Goal: Transaction & Acquisition: Purchase product/service

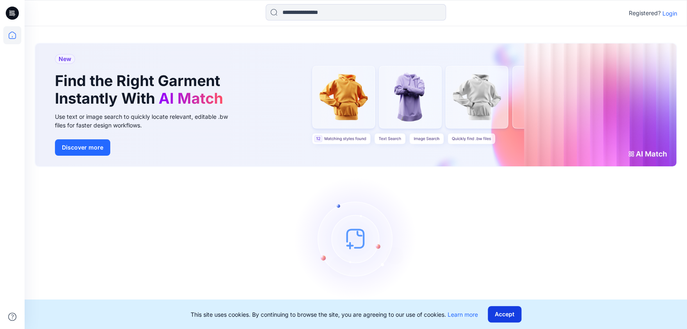
click at [495, 317] on button "Accept" at bounding box center [505, 314] width 34 height 16
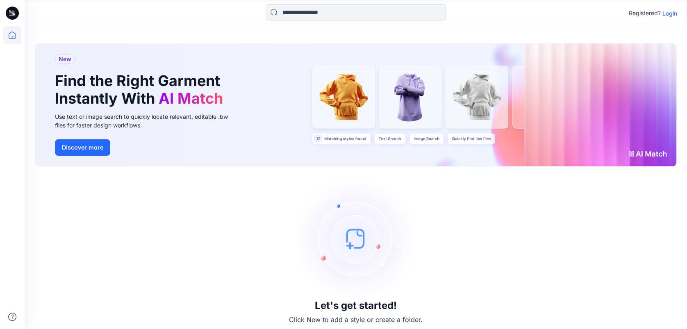
click at [668, 14] on p "Login" at bounding box center [669, 13] width 15 height 9
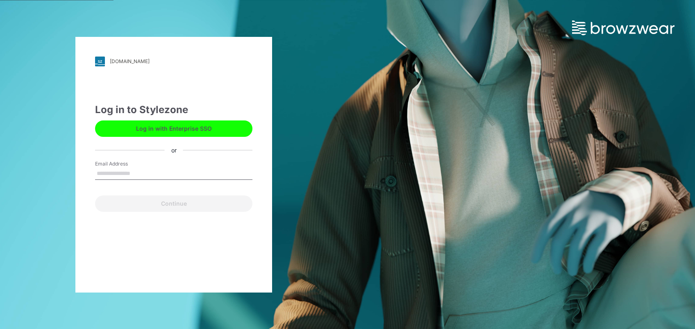
click at [152, 168] on input "Email Address" at bounding box center [173, 174] width 157 height 12
type input "**********"
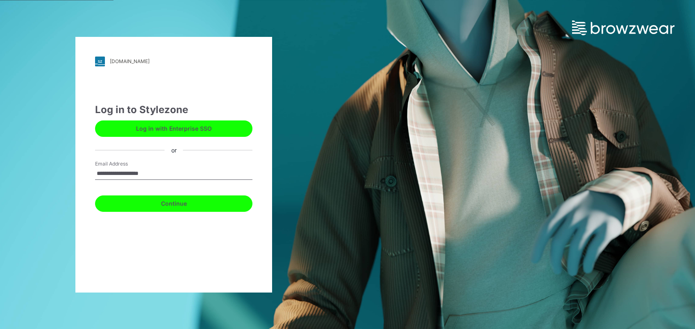
click at [167, 203] on button "Continue" at bounding box center [173, 203] width 157 height 16
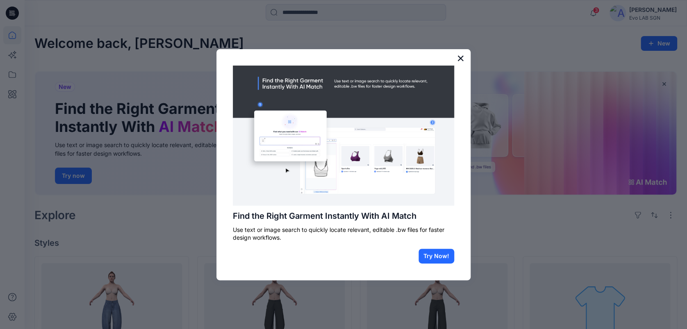
click at [461, 57] on button "×" at bounding box center [461, 58] width 8 height 13
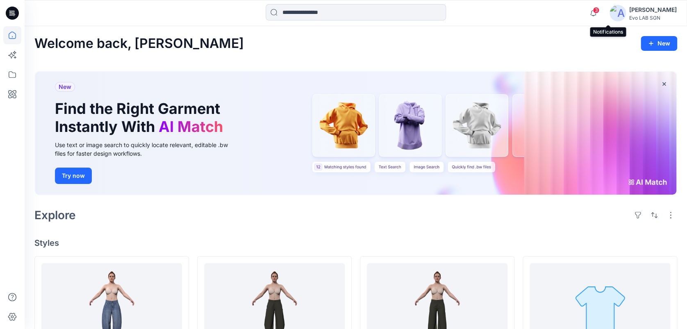
click at [599, 10] on span "3" at bounding box center [596, 10] width 7 height 7
click at [493, 10] on div at bounding box center [355, 13] width 331 height 18
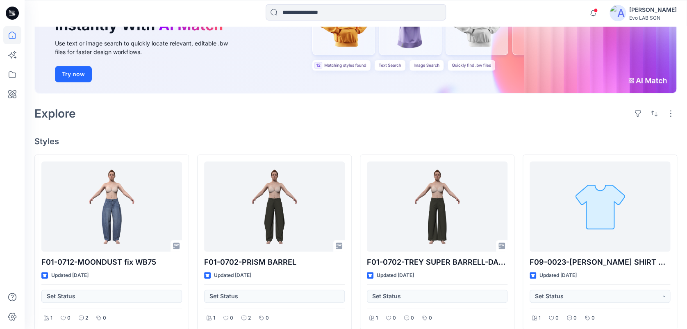
scroll to position [120, 0]
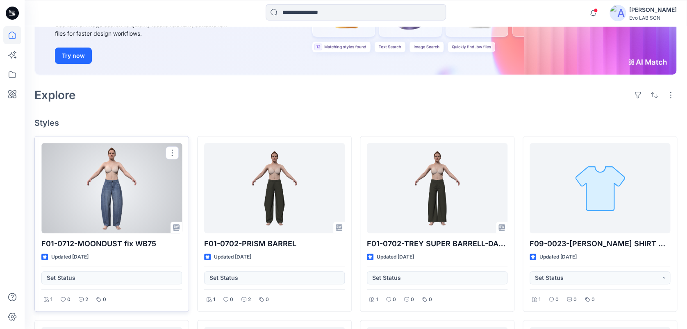
click at [109, 206] on div at bounding box center [111, 188] width 141 height 90
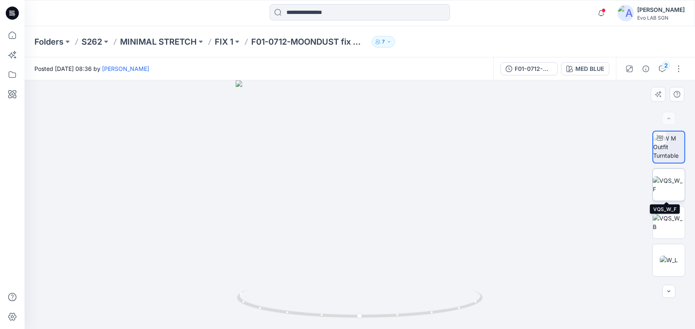
click at [660, 192] on img at bounding box center [669, 184] width 32 height 17
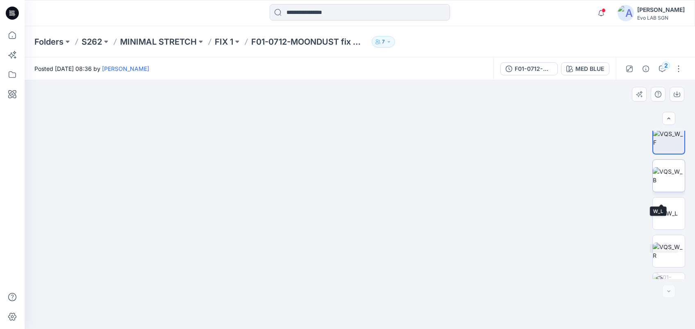
scroll to position [73, 0]
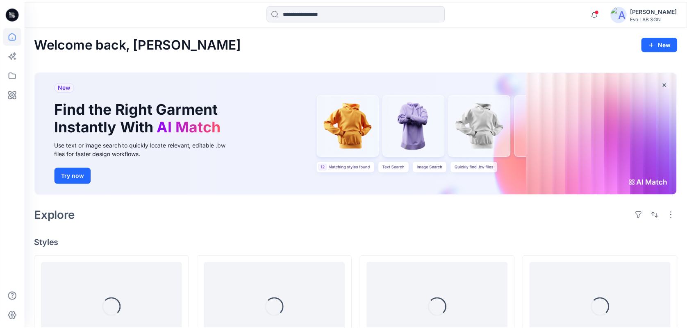
scroll to position [120, 0]
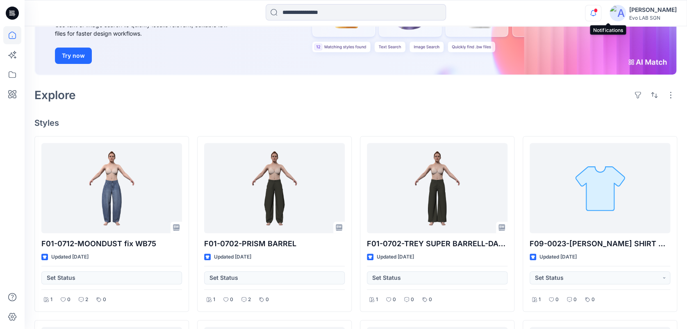
click at [601, 16] on icon "button" at bounding box center [593, 13] width 16 height 16
